Goal: Task Accomplishment & Management: Use online tool/utility

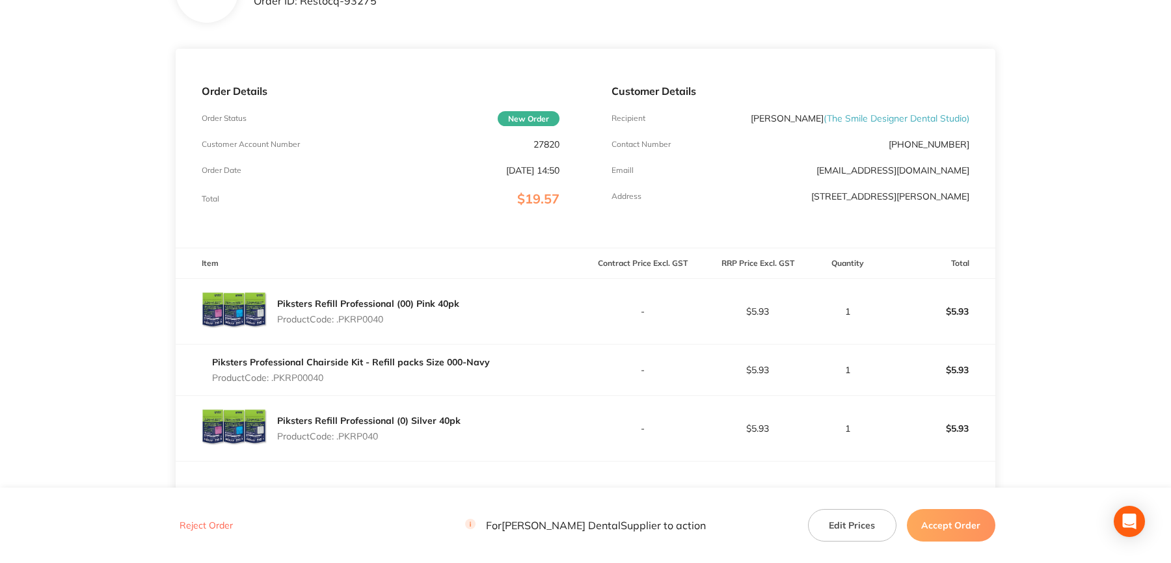
scroll to position [65, 0]
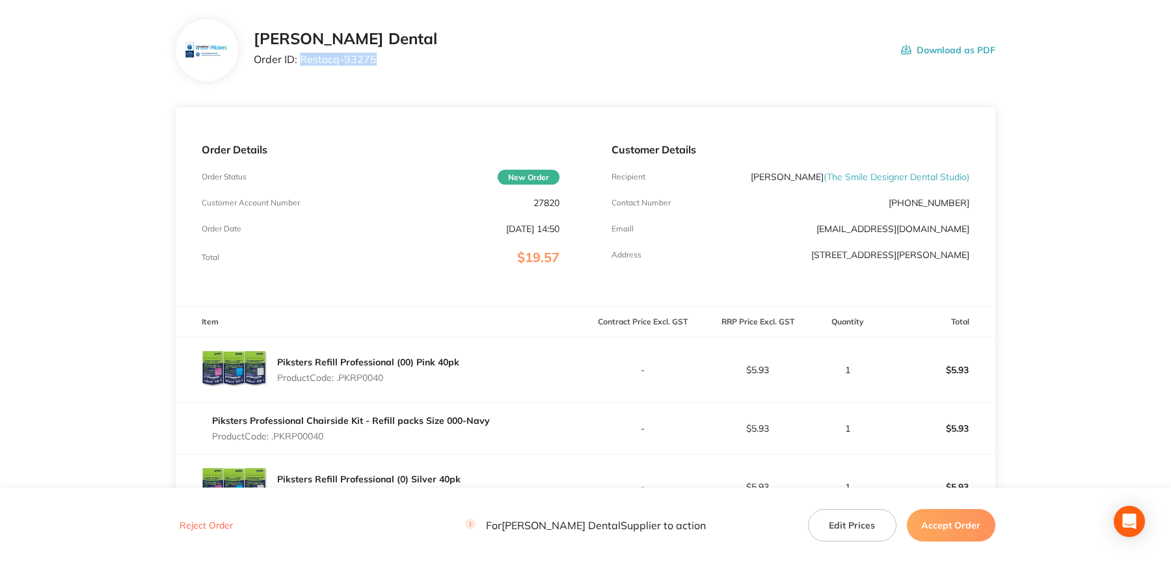
drag, startPoint x: 302, startPoint y: 57, endPoint x: 373, endPoint y: 65, distance: 71.3
click at [373, 65] on div "[PERSON_NAME] Dental Order ID: Restocq- 93275" at bounding box center [345, 50] width 183 height 40
drag, startPoint x: 947, startPoint y: 529, endPoint x: 920, endPoint y: 513, distance: 31.2
click at [947, 529] on button "Accept Order" at bounding box center [951, 525] width 88 height 33
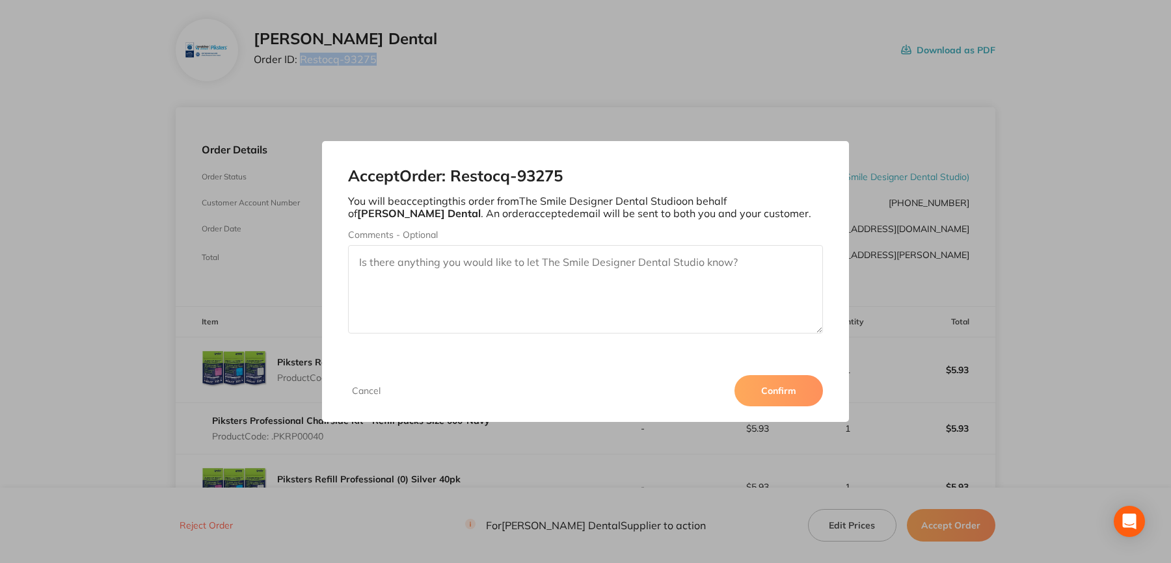
drag, startPoint x: 760, startPoint y: 389, endPoint x: 1036, endPoint y: 84, distance: 410.9
click at [764, 386] on button "Confirm" at bounding box center [778, 390] width 88 height 31
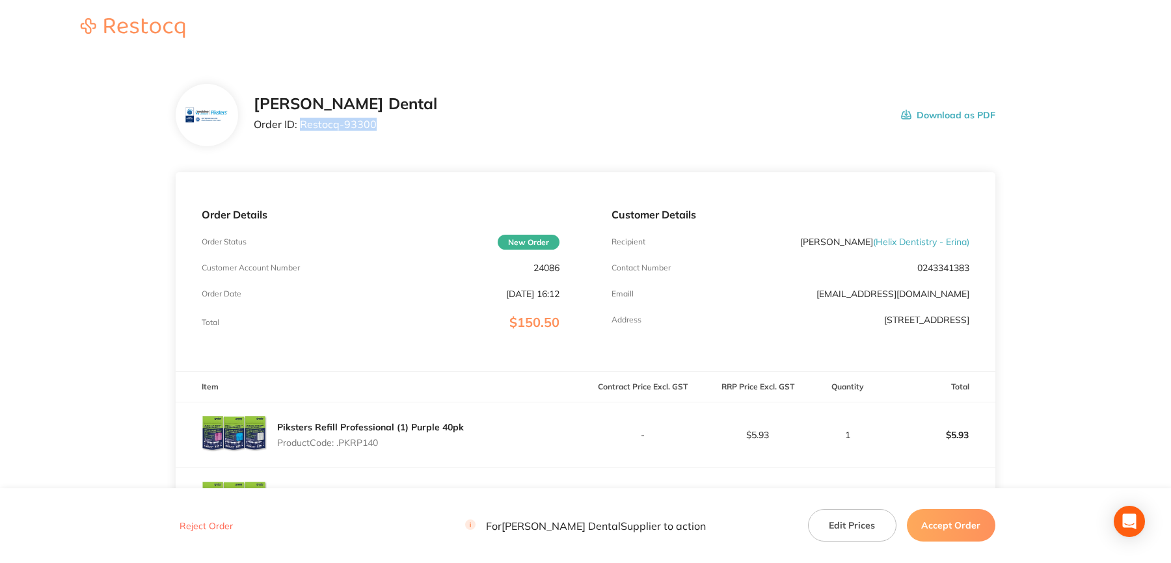
drag, startPoint x: 301, startPoint y: 125, endPoint x: 377, endPoint y: 128, distance: 76.2
click at [377, 128] on div "Erskine Dental Order ID: Restocq- 93300 Download as PDF" at bounding box center [625, 115] width 742 height 40
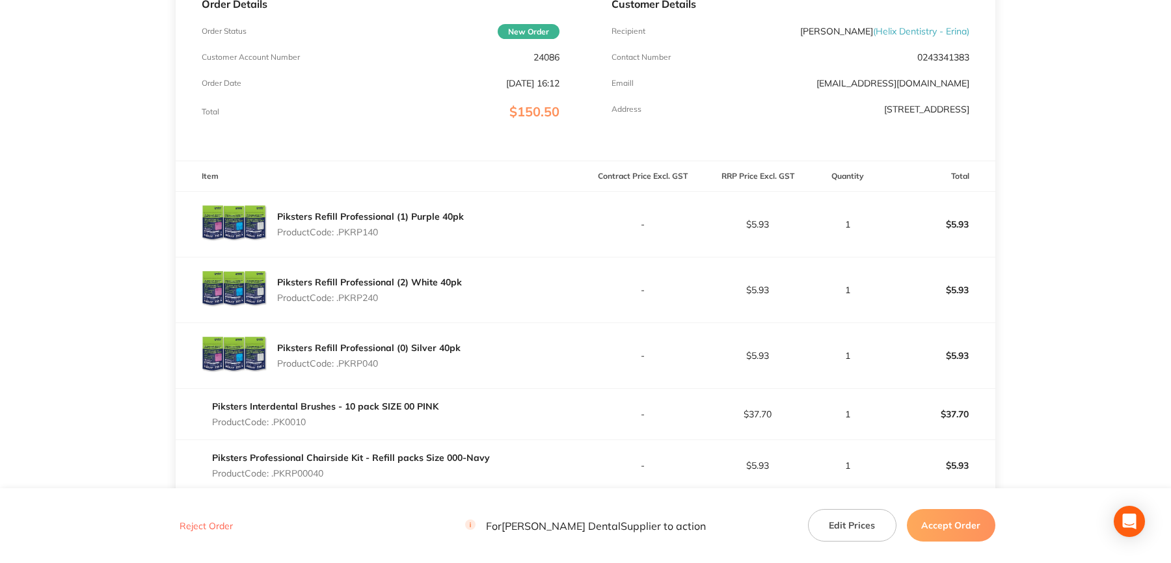
scroll to position [103, 0]
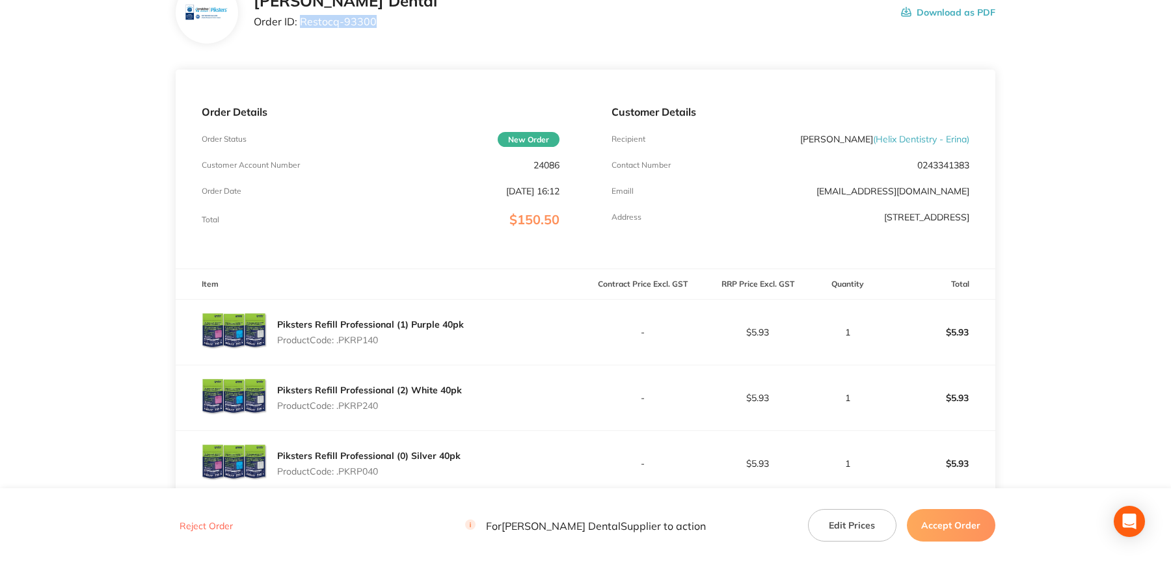
click at [920, 535] on button "Accept Order" at bounding box center [951, 525] width 88 height 33
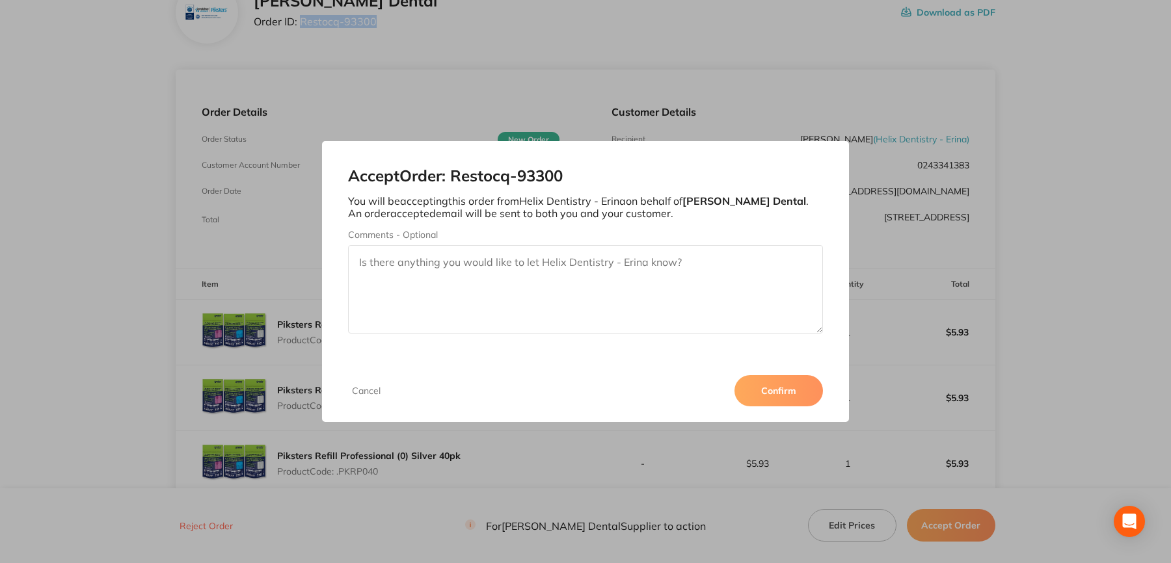
click at [794, 383] on button "Confirm" at bounding box center [778, 390] width 88 height 31
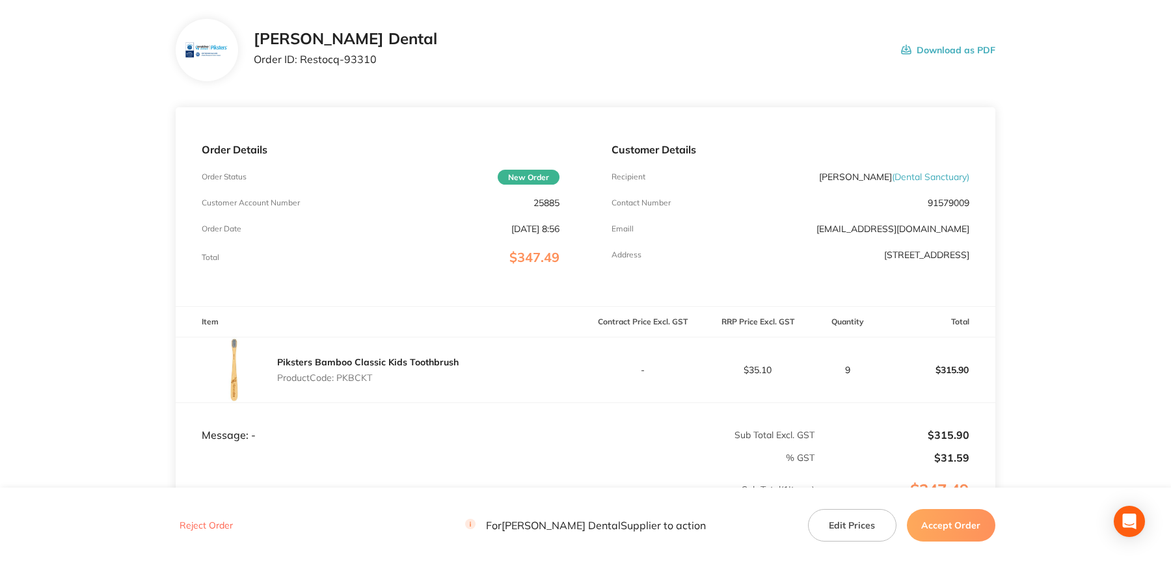
scroll to position [65, 0]
drag, startPoint x: 301, startPoint y: 62, endPoint x: 375, endPoint y: 63, distance: 74.2
click at [375, 63] on div "Erskine Dental Order ID: Restocq- 93310 Download as PDF" at bounding box center [625, 50] width 742 height 40
copy p "Restocq- 93310"
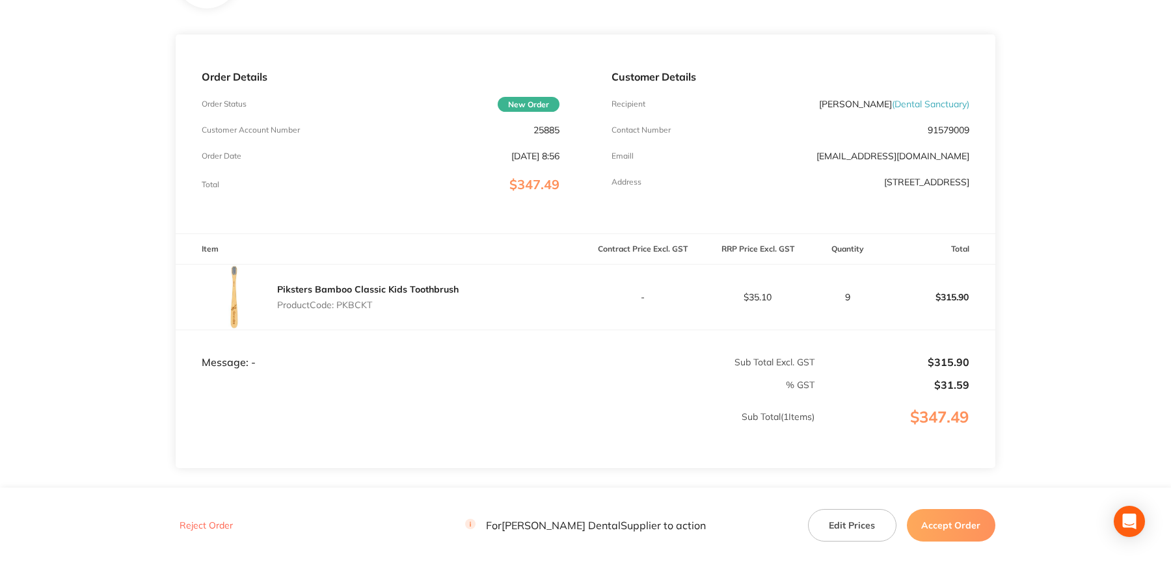
scroll to position [195, 0]
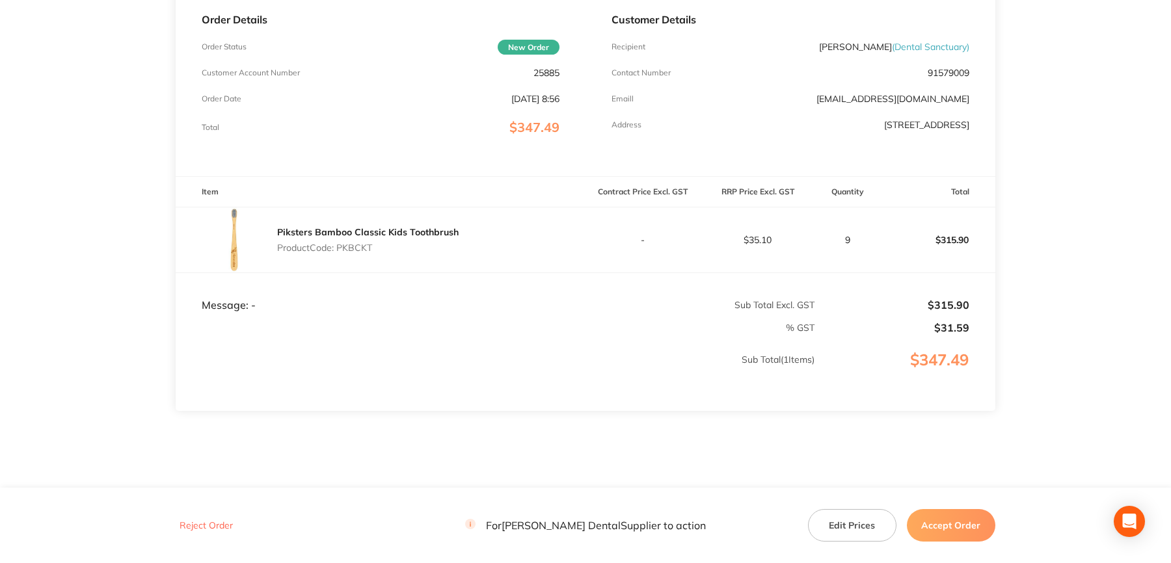
click at [944, 515] on button "Accept Order" at bounding box center [951, 525] width 88 height 33
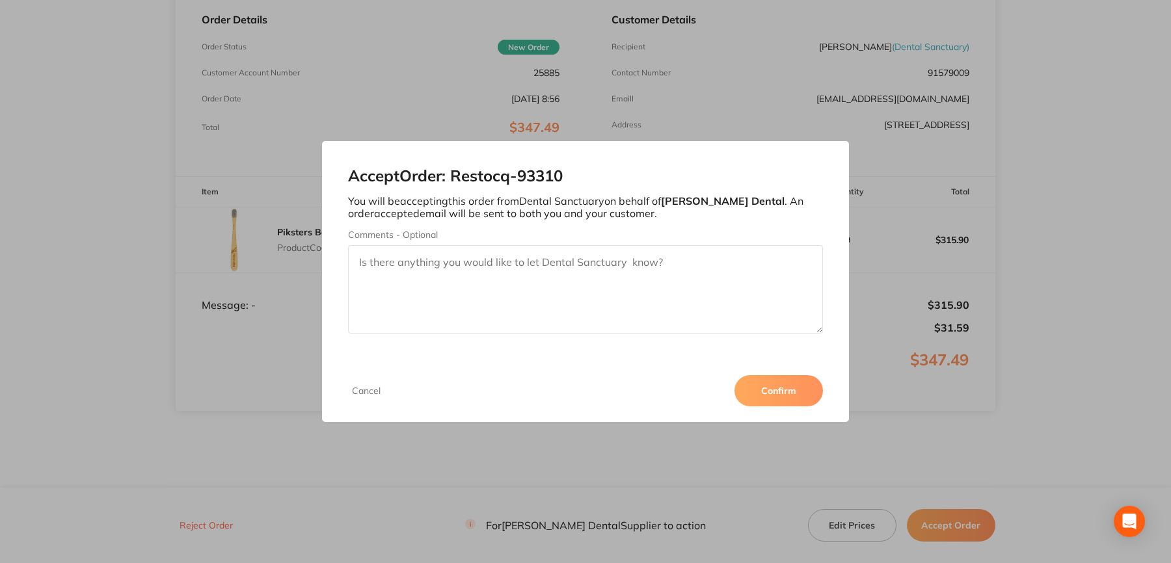
click at [765, 387] on button "Confirm" at bounding box center [778, 390] width 88 height 31
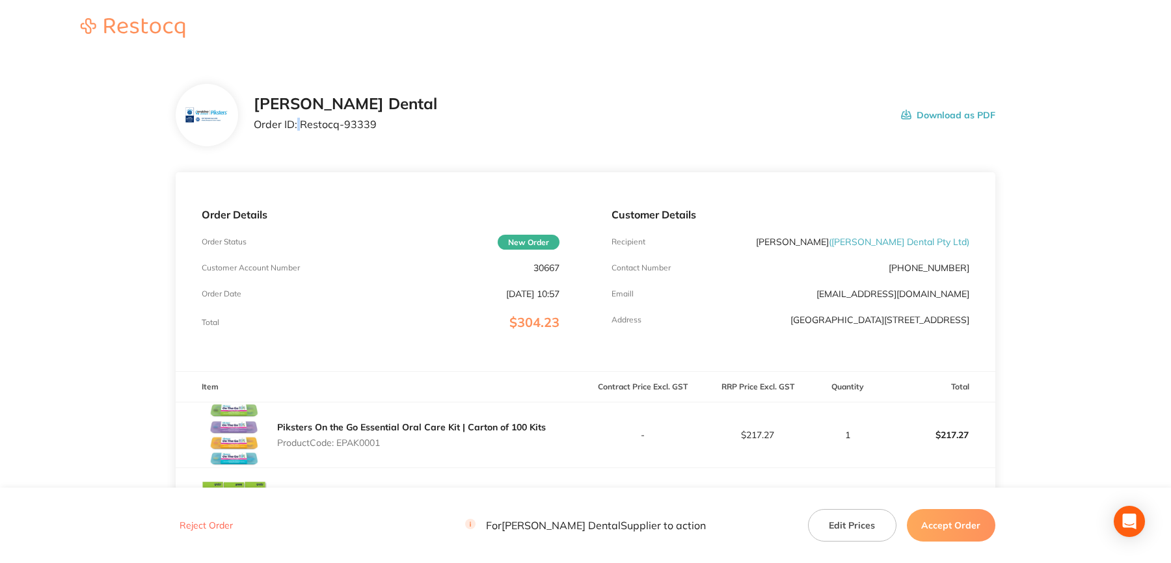
click at [301, 126] on p "Order ID: Restocq- 93339" at bounding box center [345, 124] width 183 height 12
click at [301, 125] on p "Order ID: Restocq- 93339" at bounding box center [345, 124] width 183 height 12
drag, startPoint x: 301, startPoint y: 125, endPoint x: 378, endPoint y: 131, distance: 77.7
click at [378, 131] on div "Erskine Dental Order ID: Restocq- 93339 Download as PDF" at bounding box center [625, 115] width 742 height 40
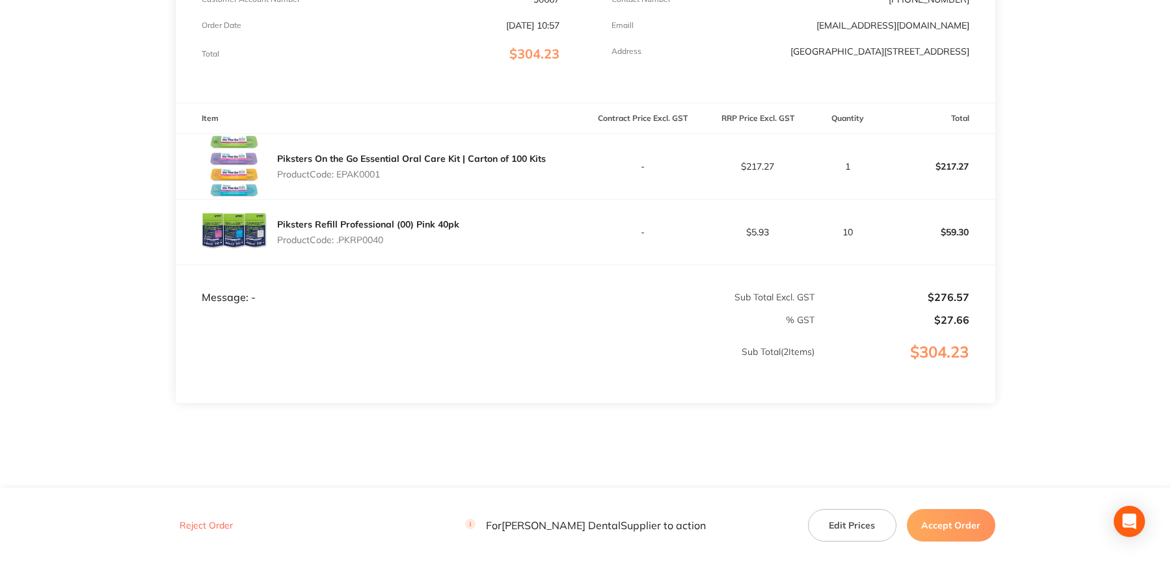
scroll to position [293, 0]
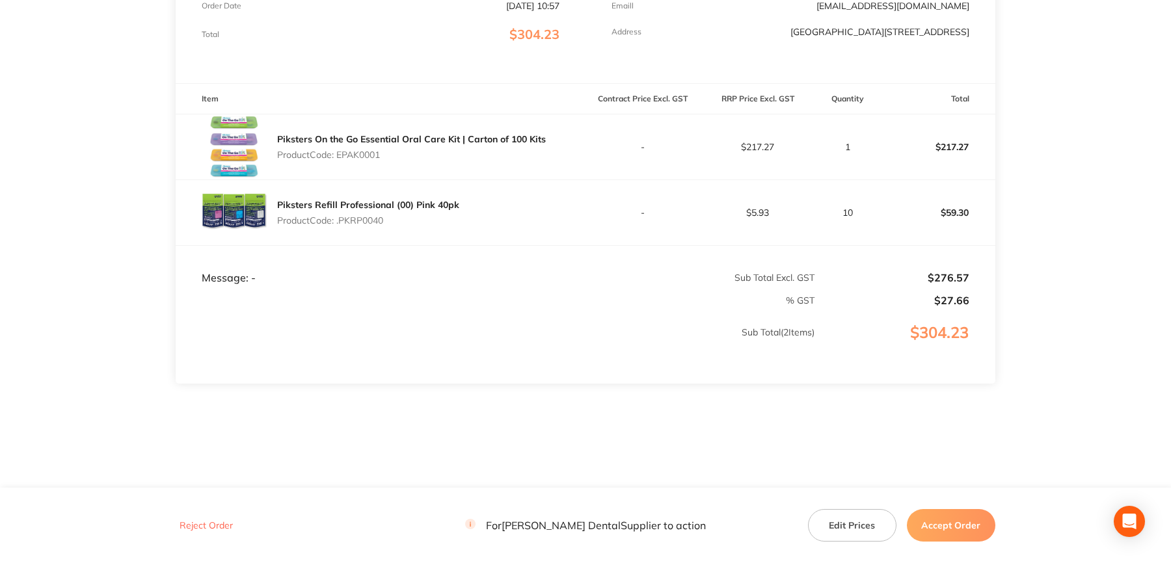
click at [937, 520] on button "Accept Order" at bounding box center [951, 525] width 88 height 33
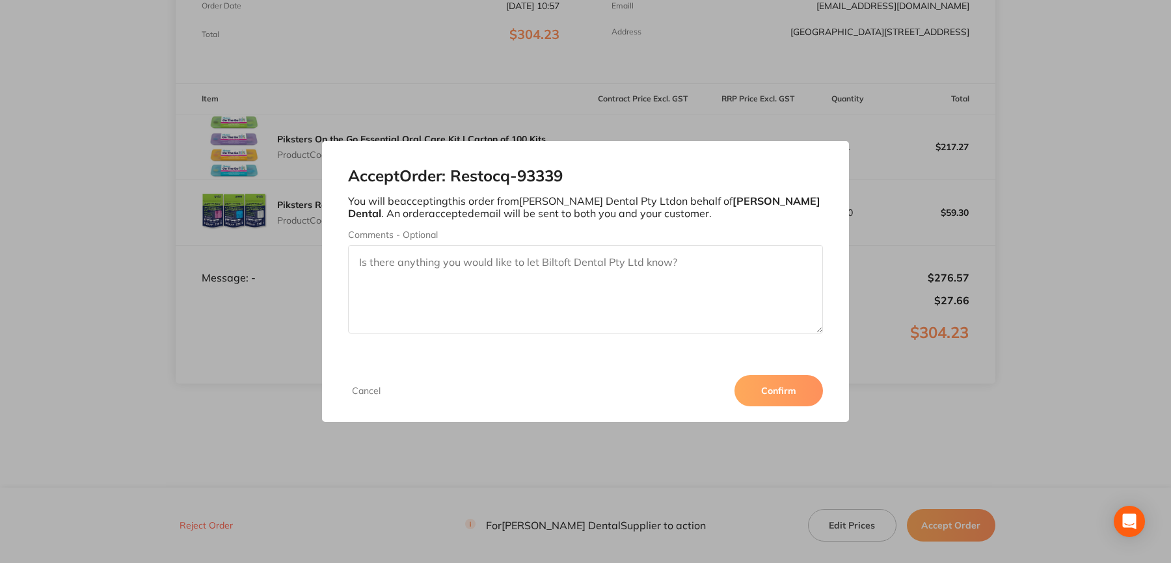
click at [795, 401] on button "Confirm" at bounding box center [778, 390] width 88 height 31
